Goal: Transaction & Acquisition: Purchase product/service

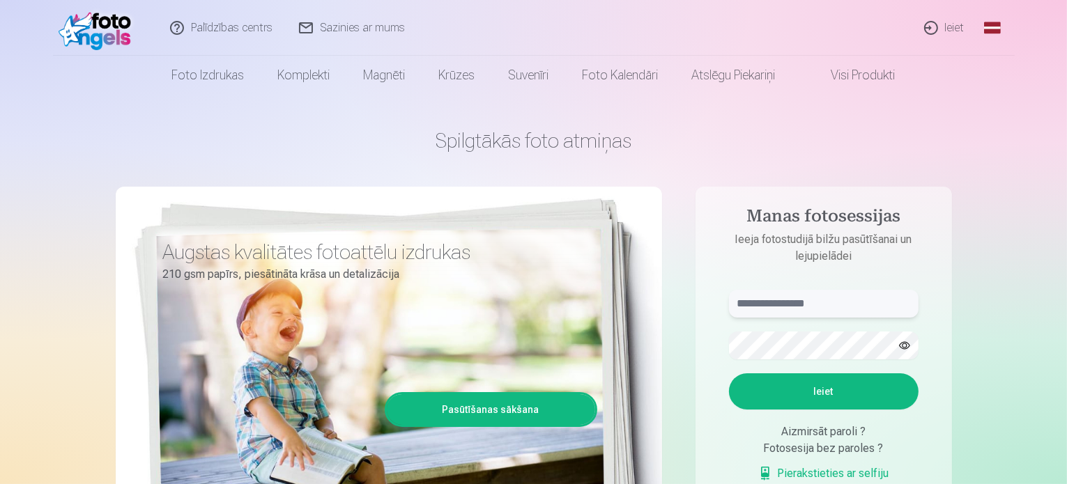
click at [860, 315] on input "text" at bounding box center [824, 304] width 190 height 28
type input "**********"
click at [837, 387] on button "Ieiet" at bounding box center [824, 392] width 190 height 36
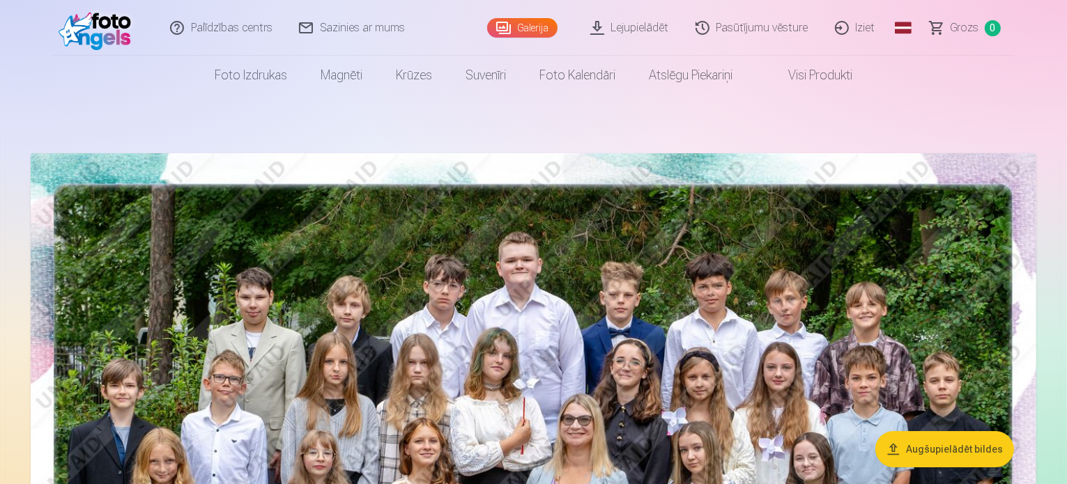
click at [965, 450] on button "Augšupielādēt bildes" at bounding box center [945, 450] width 139 height 36
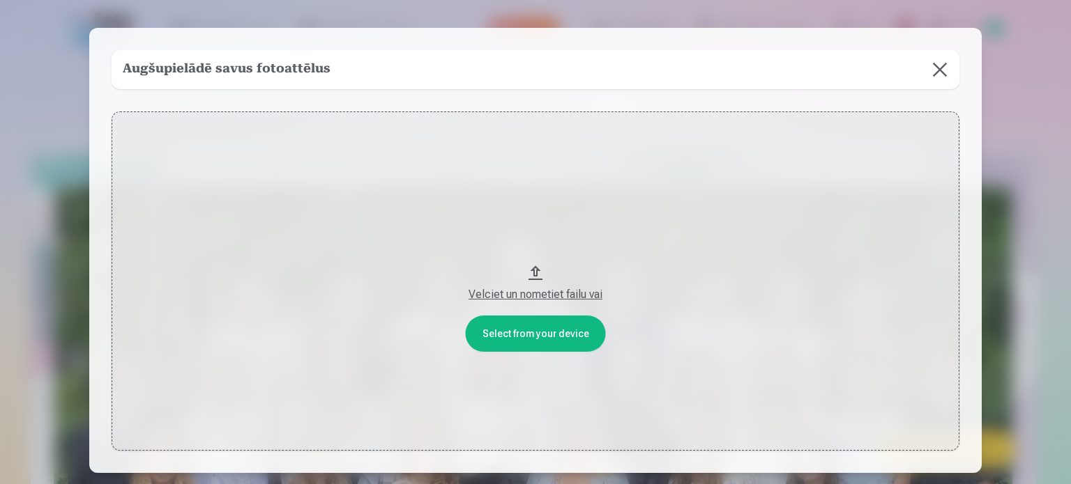
click at [547, 295] on div "Velciet un nometiet failu vai" at bounding box center [535, 295] width 820 height 17
click at [945, 69] on button at bounding box center [939, 69] width 39 height 39
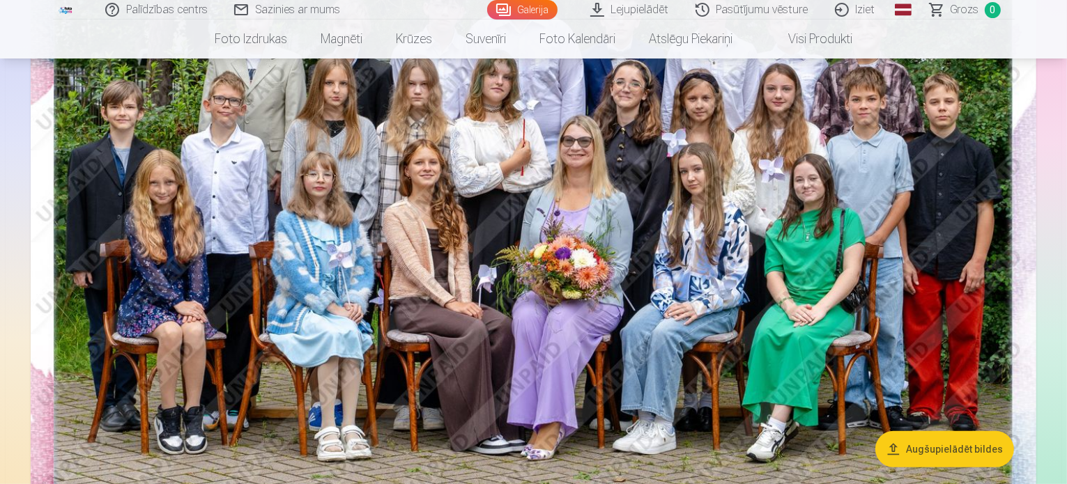
scroll to position [418, 0]
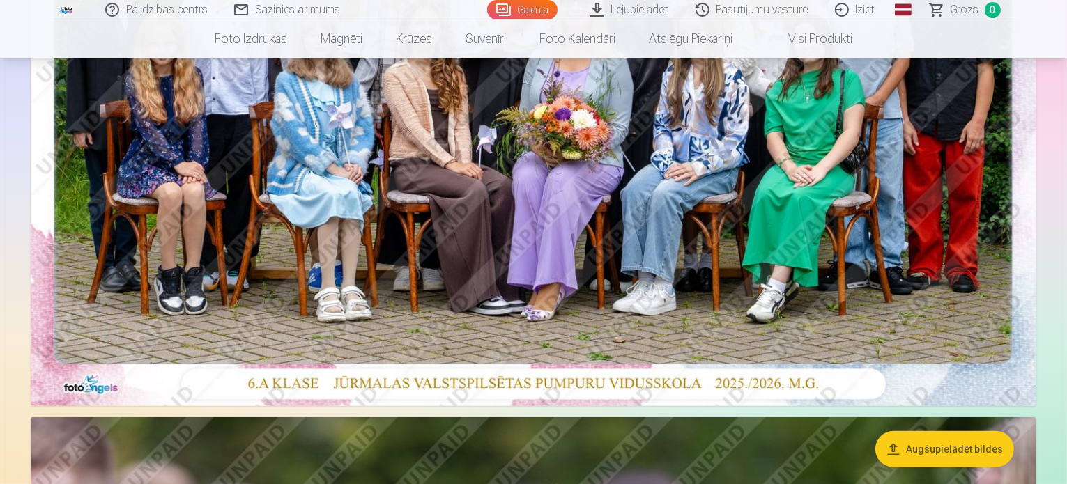
click at [530, 384] on img at bounding box center [534, 70] width 1006 height 671
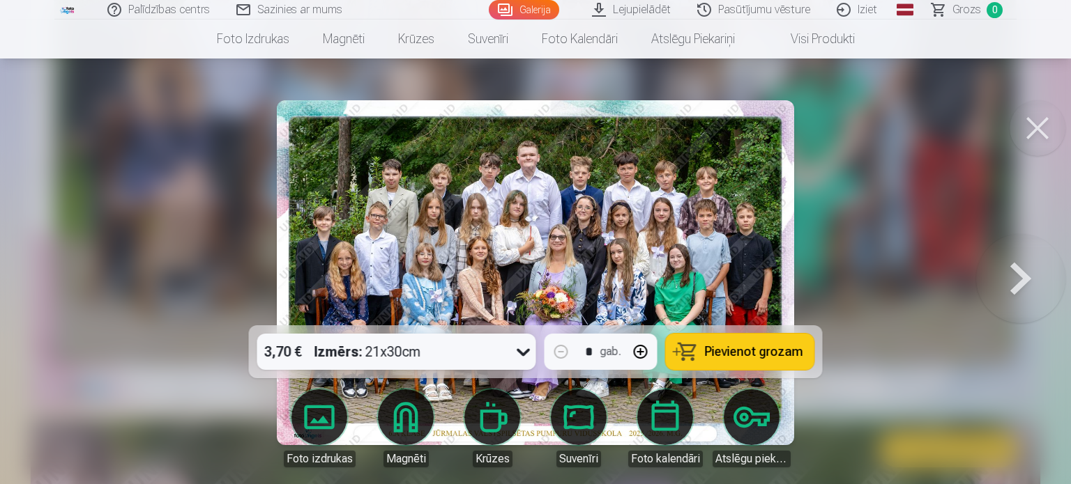
click at [521, 355] on icon at bounding box center [523, 352] width 22 height 22
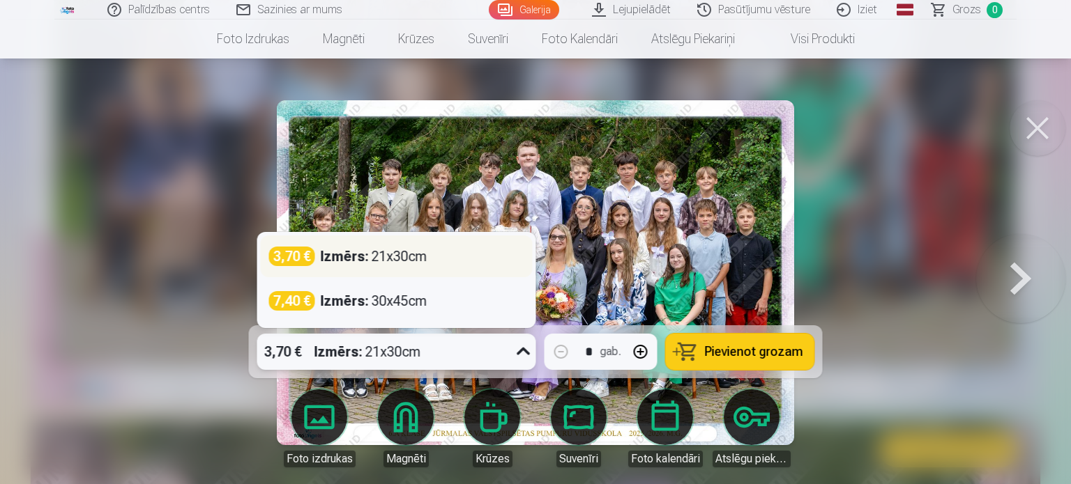
click at [452, 253] on div "3,70 € Izmērs : 21x30cm" at bounding box center [396, 257] width 255 height 20
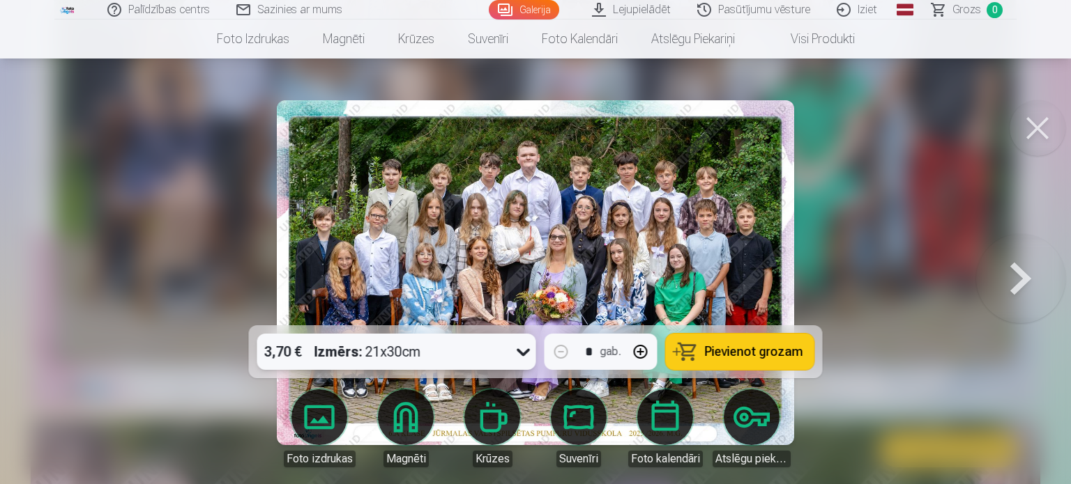
click at [756, 351] on span "Pievienot grozam" at bounding box center [754, 352] width 98 height 13
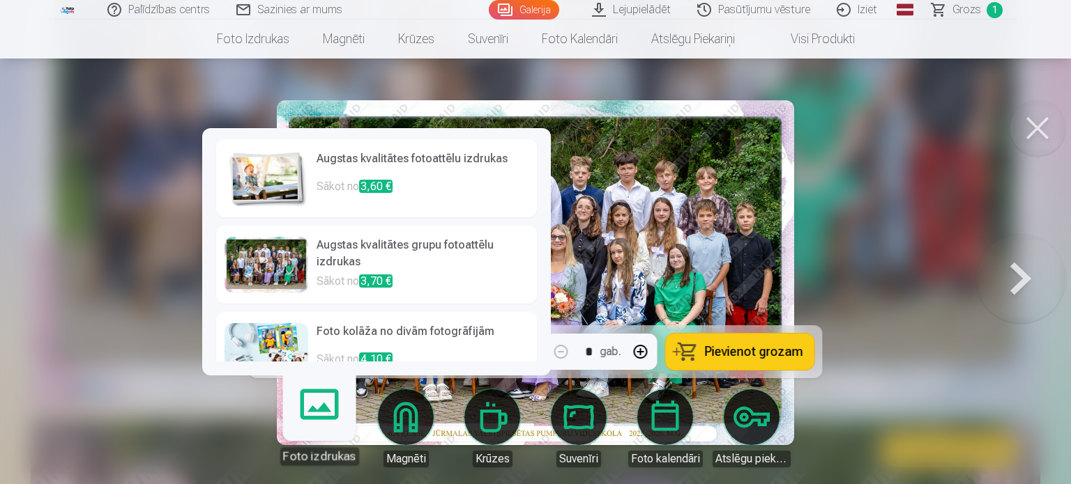
click at [326, 424] on link "Foto izdrukas" at bounding box center [319, 423] width 86 height 86
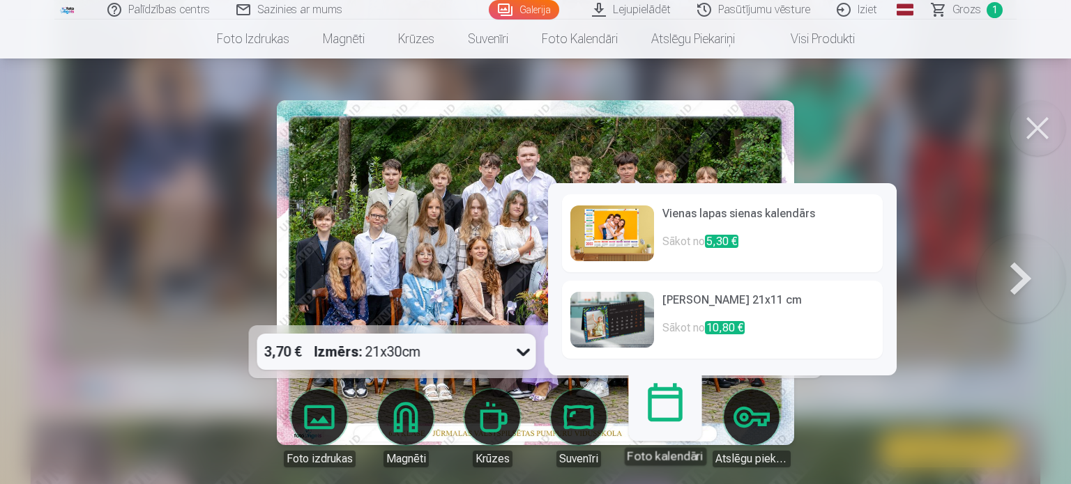
click at [662, 420] on link "Foto kalendāri" at bounding box center [665, 423] width 86 height 86
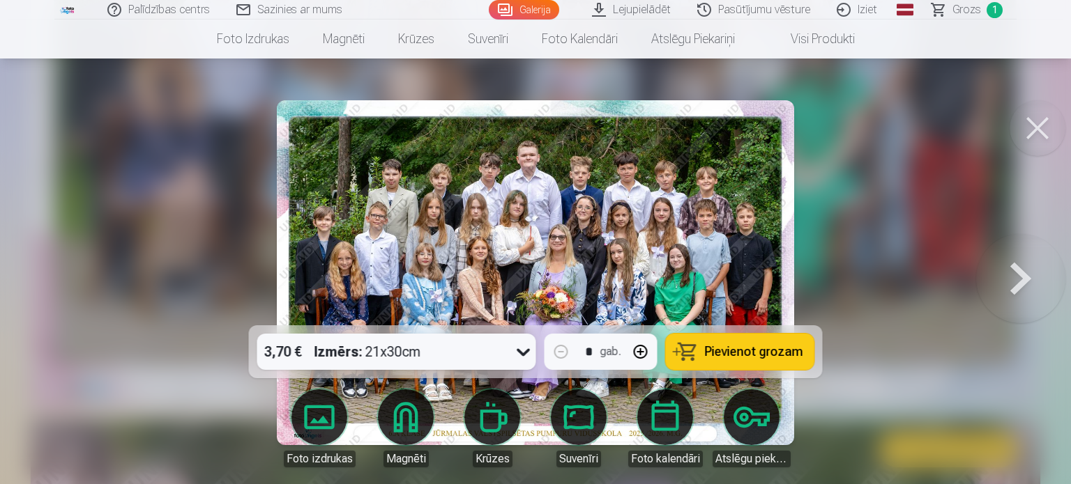
click at [1025, 287] on button at bounding box center [1020, 272] width 89 height 77
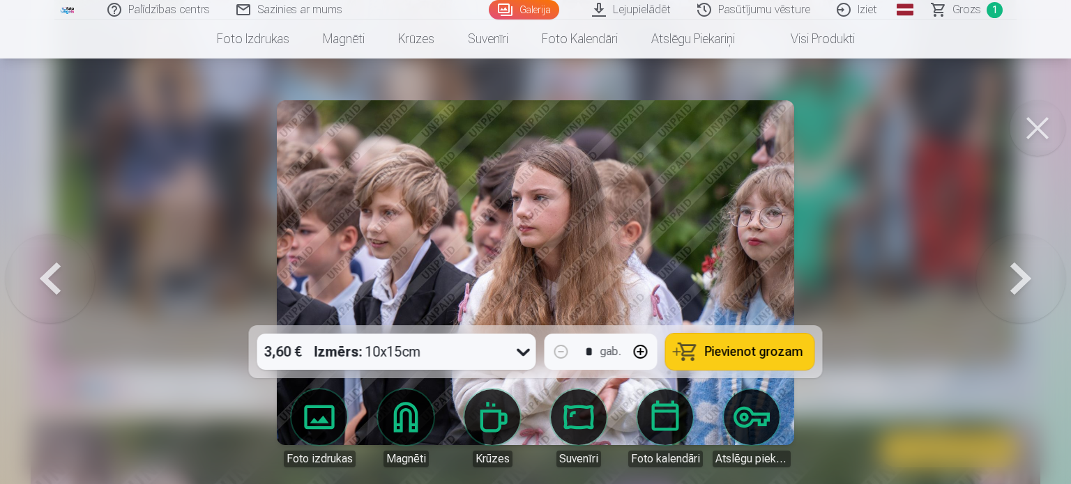
click at [518, 351] on icon at bounding box center [523, 352] width 22 height 22
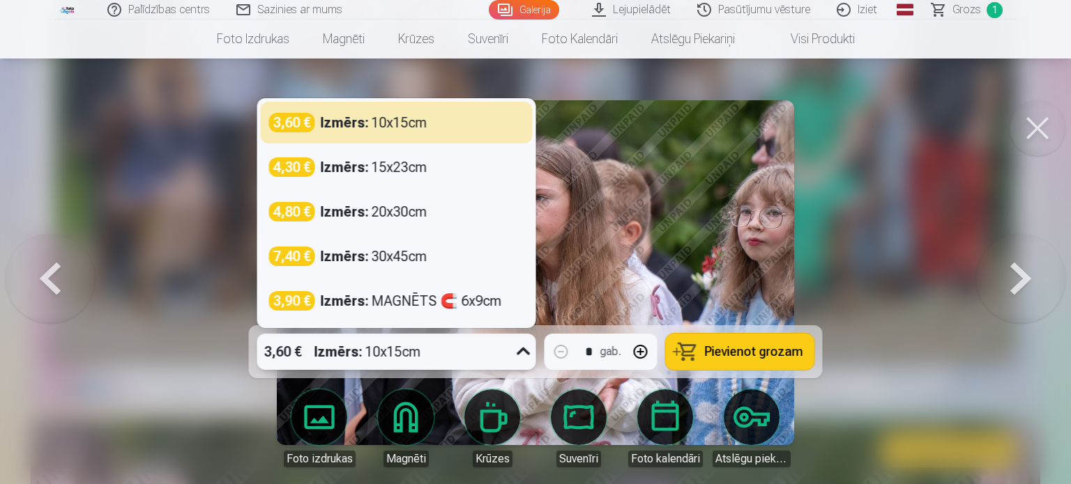
click at [518, 351] on icon at bounding box center [523, 352] width 22 height 22
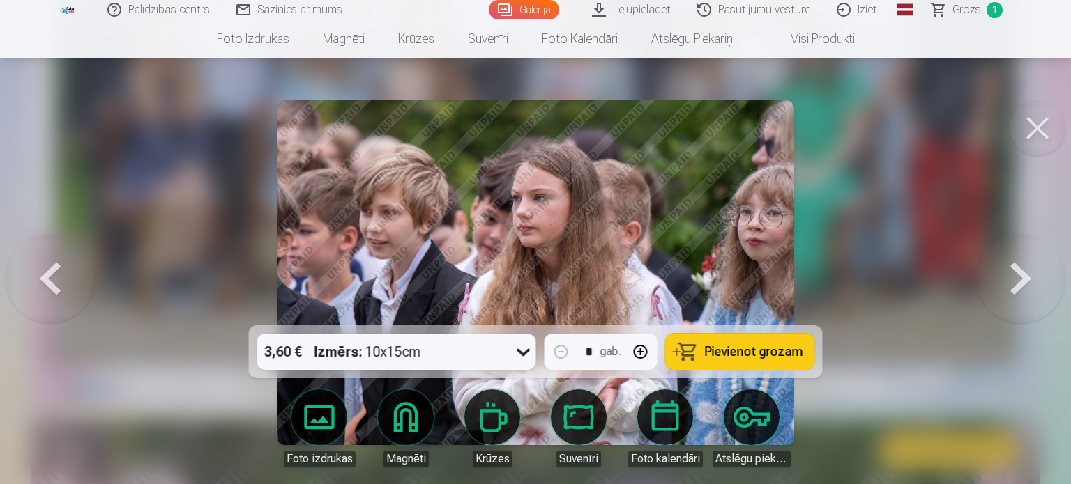
click at [1018, 275] on button at bounding box center [1020, 272] width 89 height 77
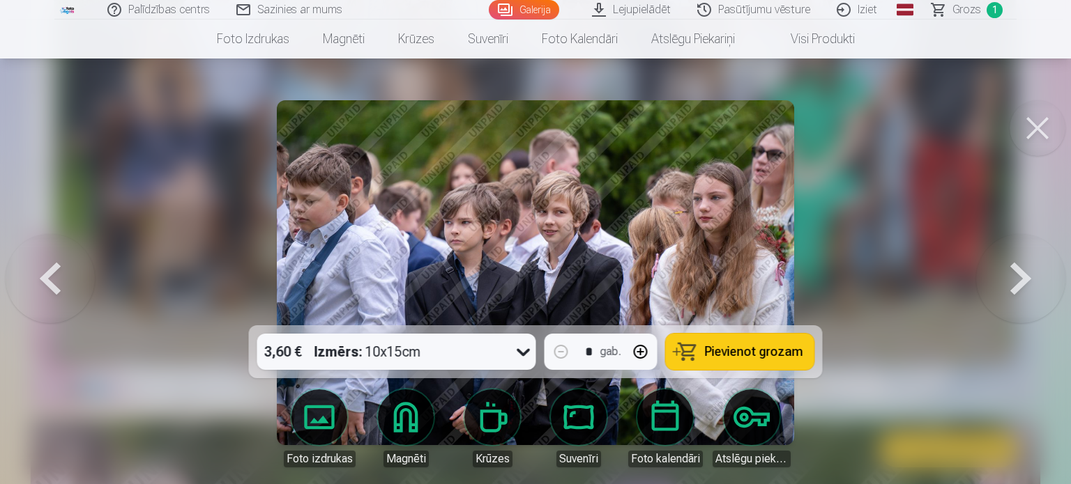
click at [1018, 276] on button at bounding box center [1020, 272] width 89 height 77
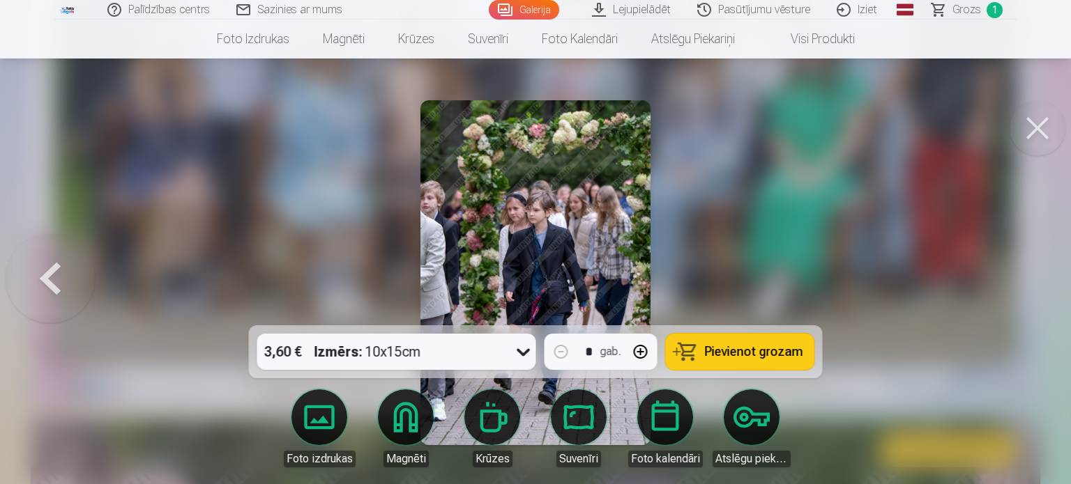
click at [1018, 276] on div at bounding box center [535, 242] width 1071 height 484
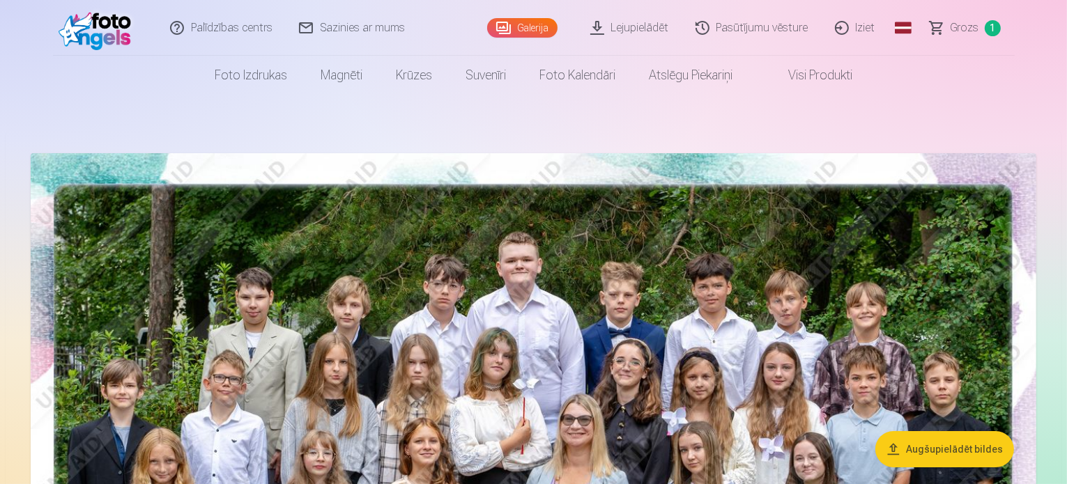
click at [965, 31] on span "Grozs" at bounding box center [965, 28] width 29 height 17
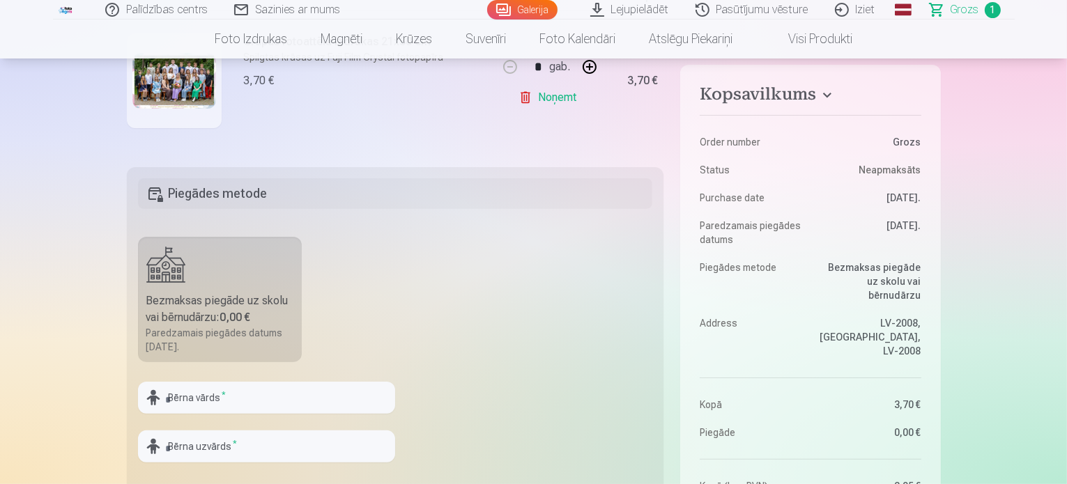
scroll to position [349, 0]
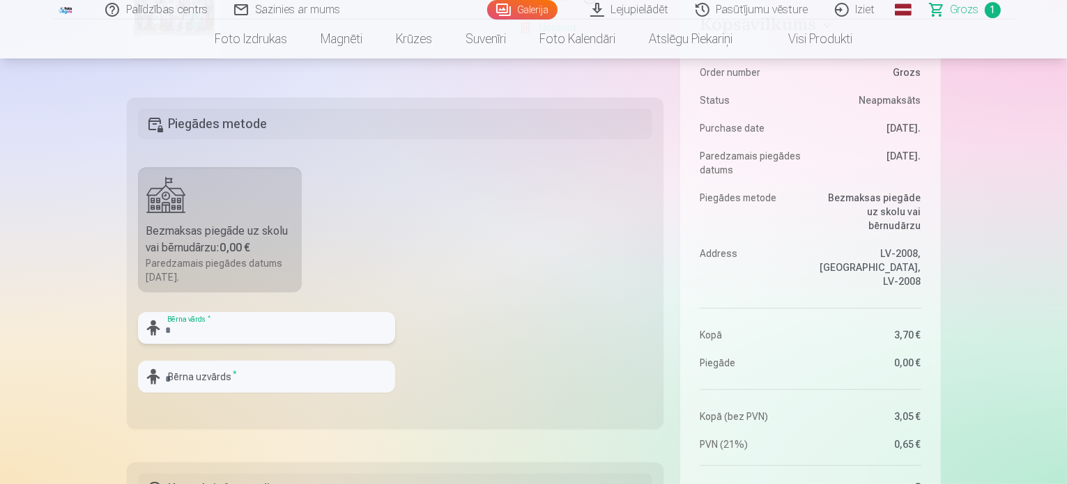
click at [321, 332] on input "text" at bounding box center [266, 328] width 257 height 32
type input "*******"
click at [294, 379] on input "text" at bounding box center [266, 377] width 257 height 32
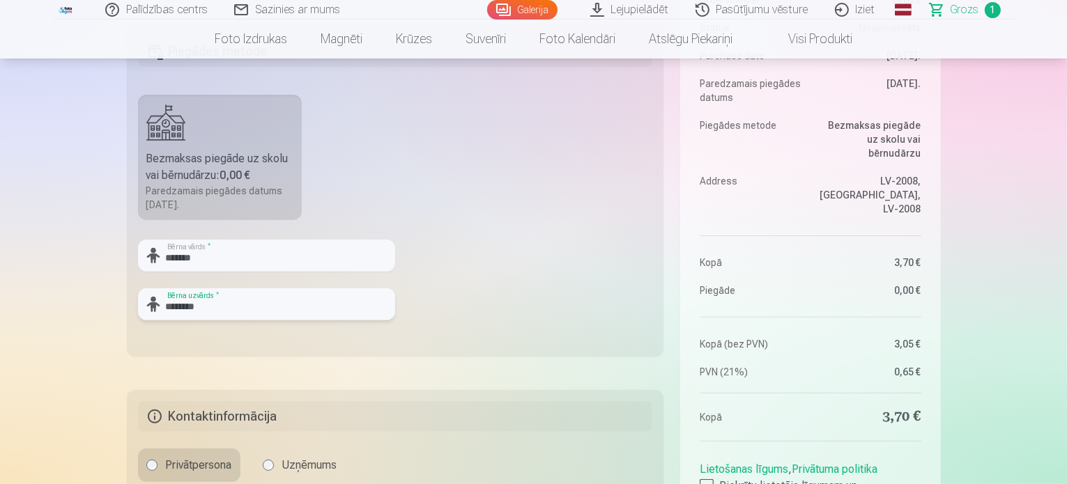
scroll to position [558, 0]
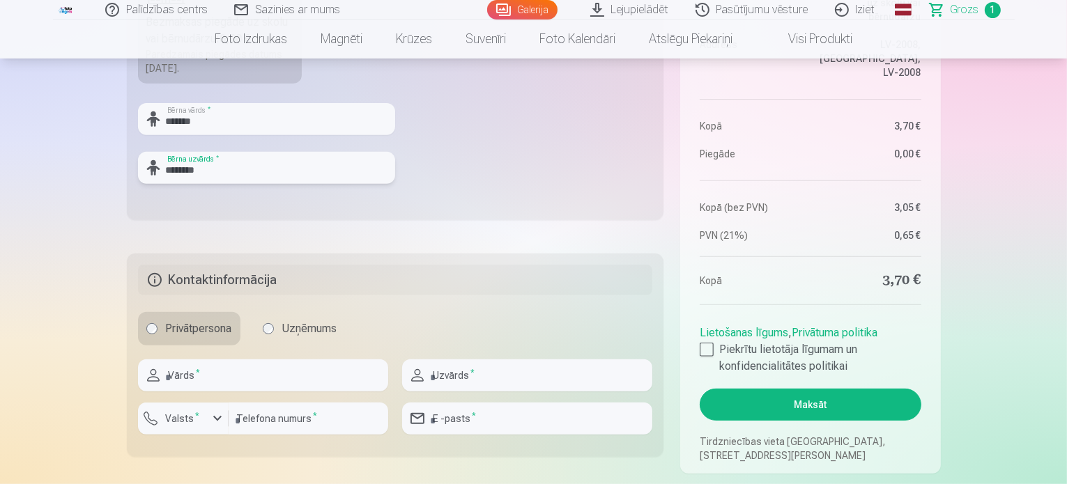
type input "********"
click at [367, 375] on input "text" at bounding box center [263, 376] width 250 height 32
type input "*******"
click at [486, 387] on input "text" at bounding box center [527, 376] width 250 height 32
type input "********"
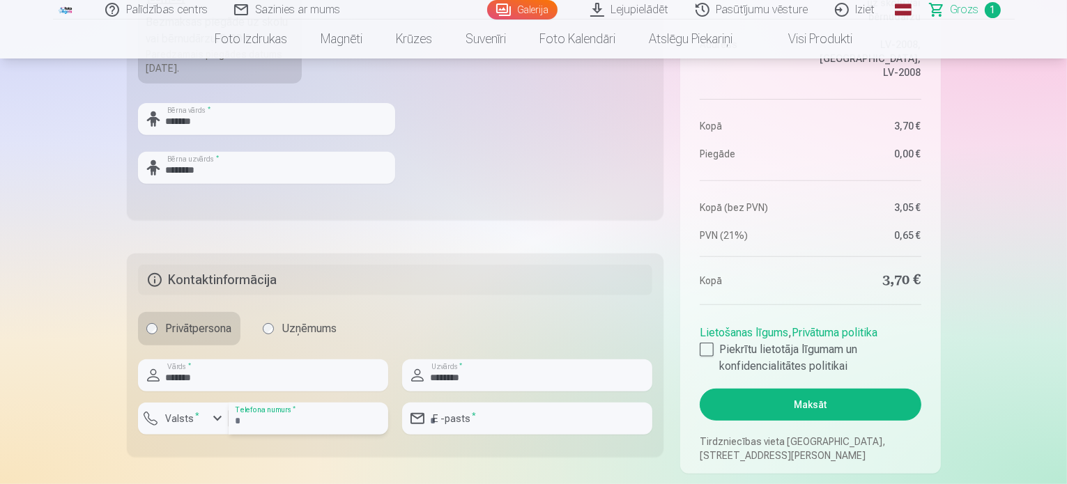
click at [382, 415] on input "number" at bounding box center [309, 419] width 160 height 32
type input "********"
click at [520, 412] on input "email" at bounding box center [527, 419] width 250 height 32
type input "**********"
click at [703, 353] on div at bounding box center [707, 350] width 14 height 14
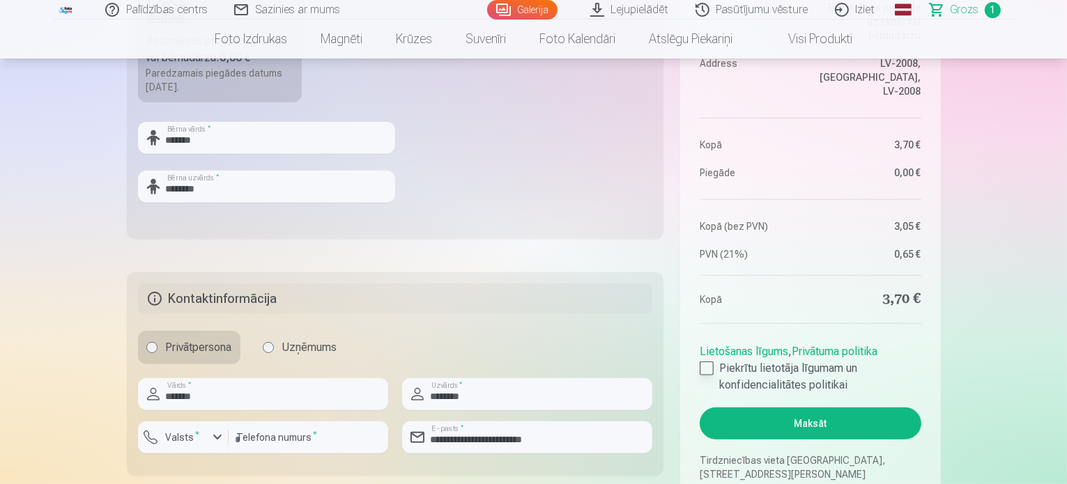
scroll to position [627, 0]
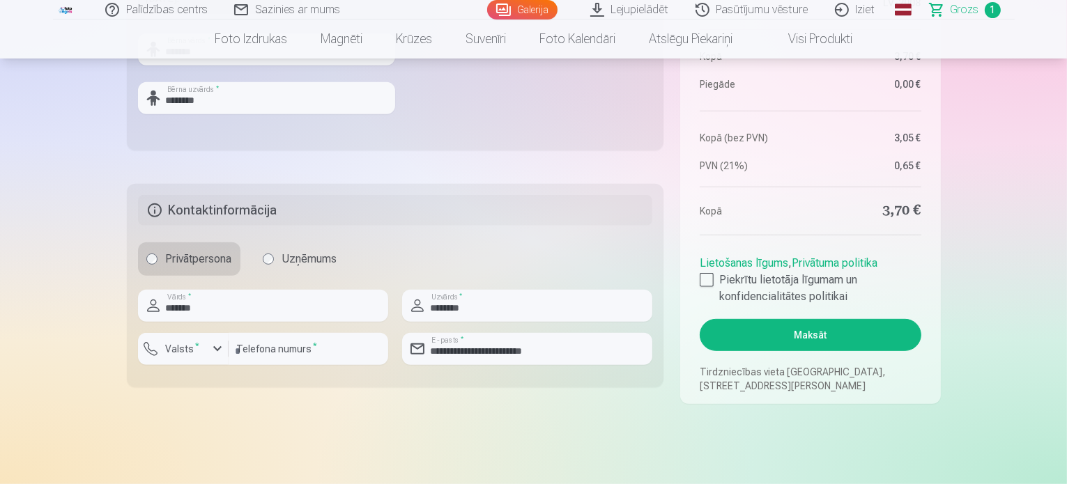
click at [811, 335] on button "Maksāt" at bounding box center [810, 335] width 221 height 32
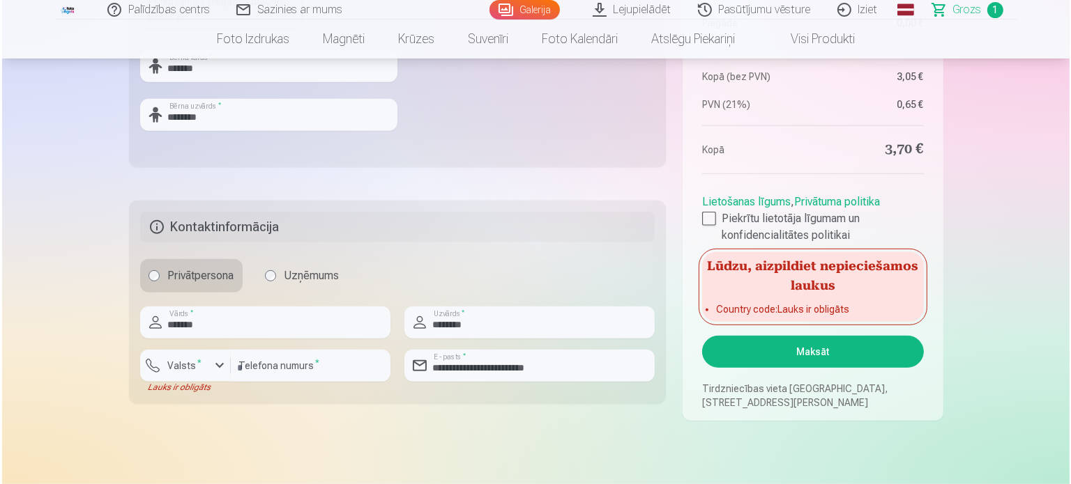
scroll to position [697, 0]
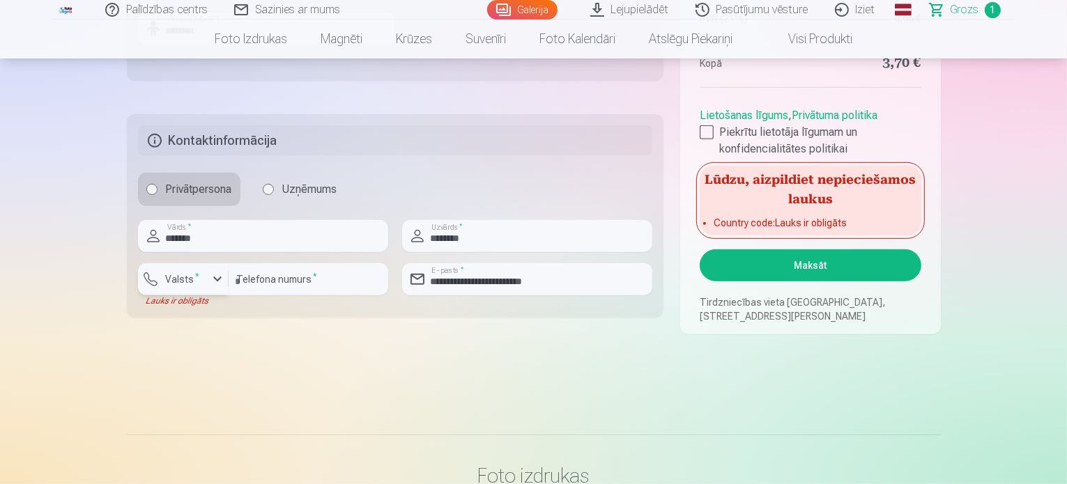
click at [215, 282] on div "button" at bounding box center [217, 279] width 17 height 17
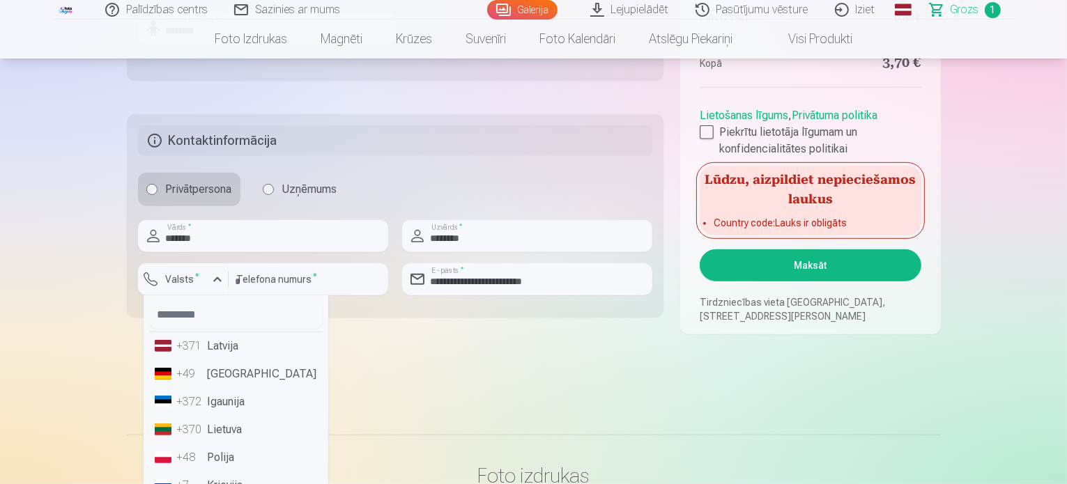
click at [245, 343] on li "+371 Latvija" at bounding box center [236, 347] width 174 height 28
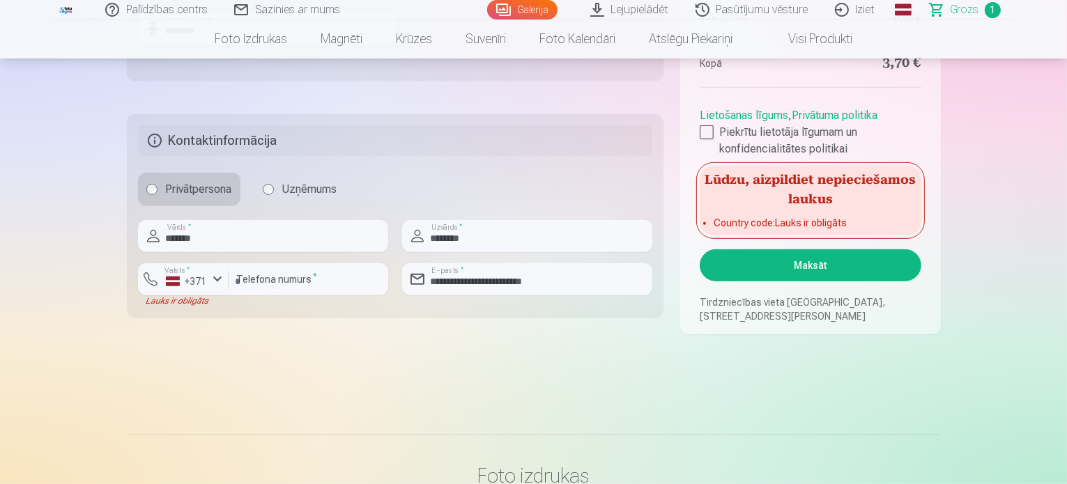
click at [829, 275] on button "Maksāt" at bounding box center [810, 266] width 221 height 32
